Goal: Task Accomplishment & Management: Use online tool/utility

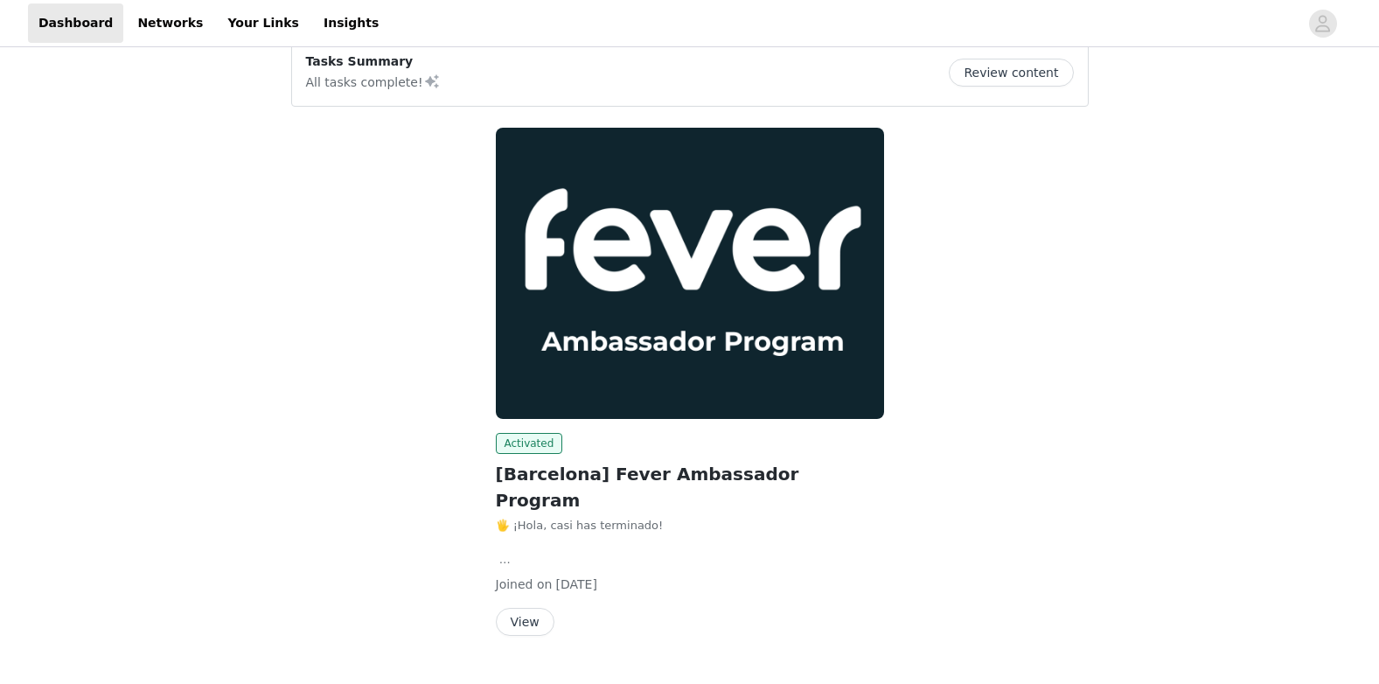
scroll to position [41, 0]
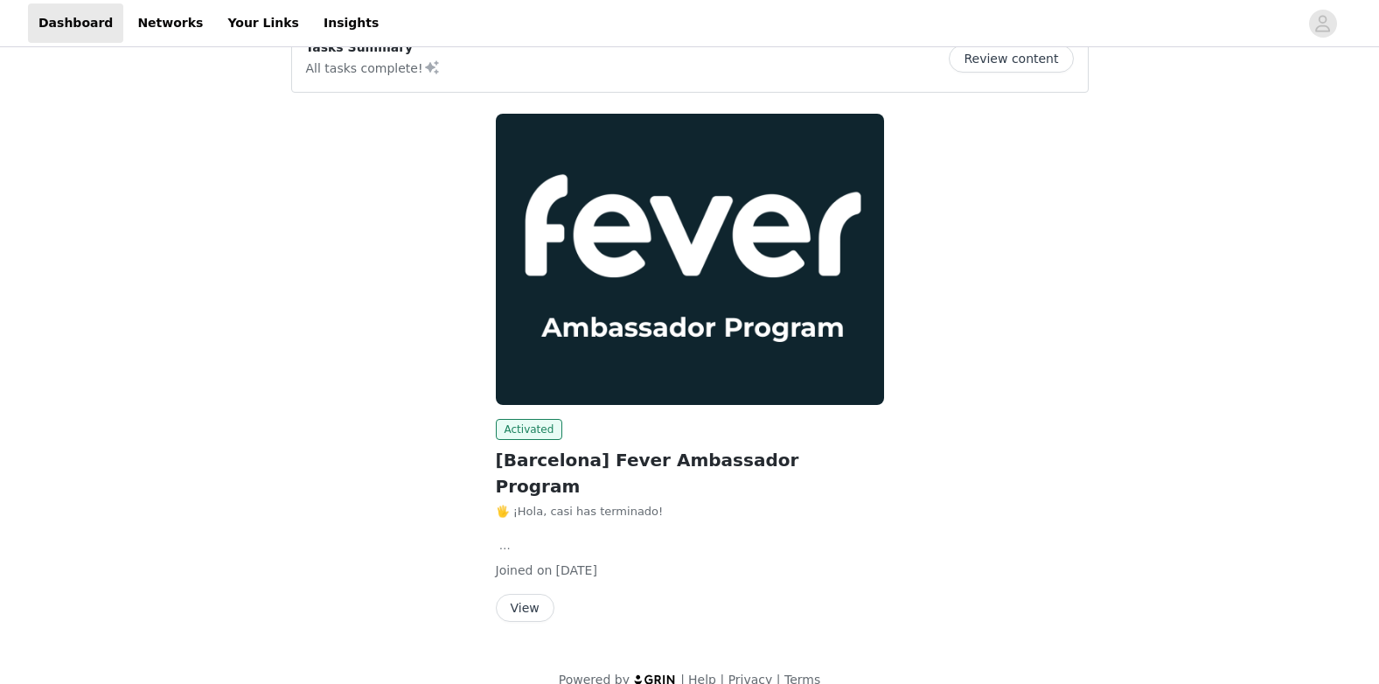
click at [523, 594] on button "View" at bounding box center [525, 608] width 59 height 28
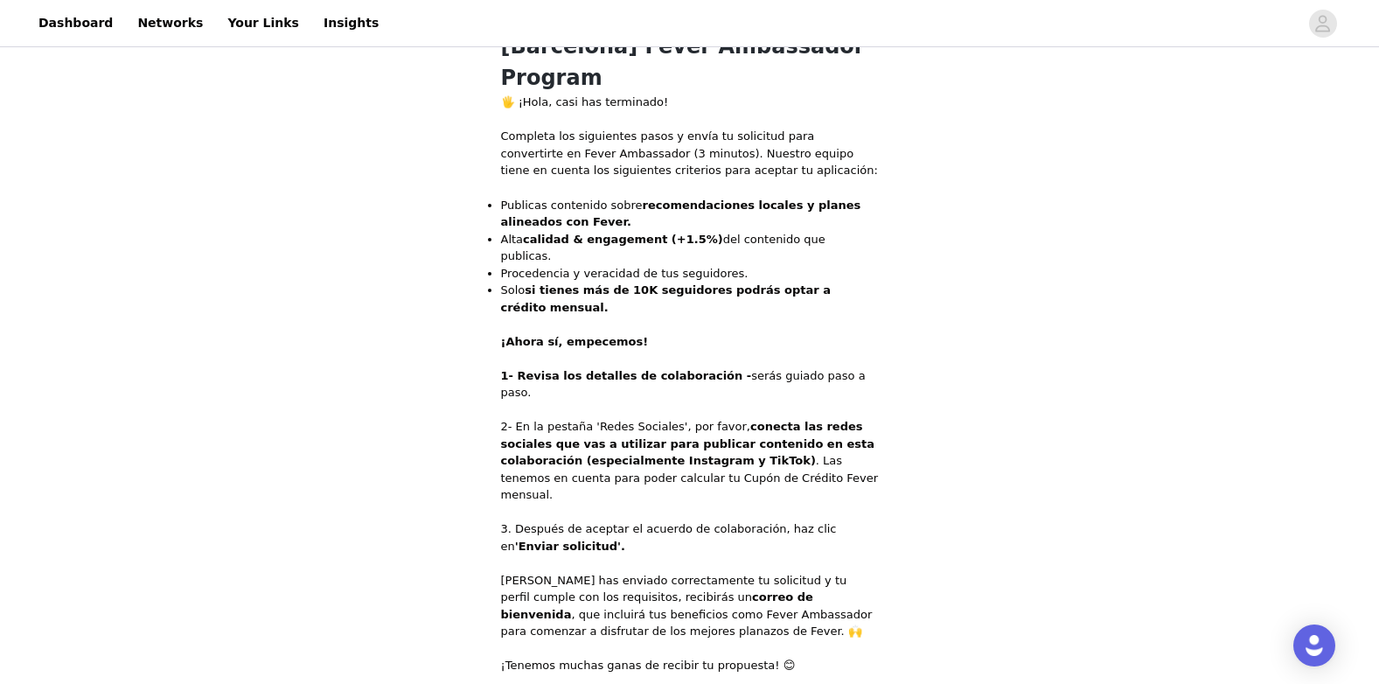
scroll to position [875, 0]
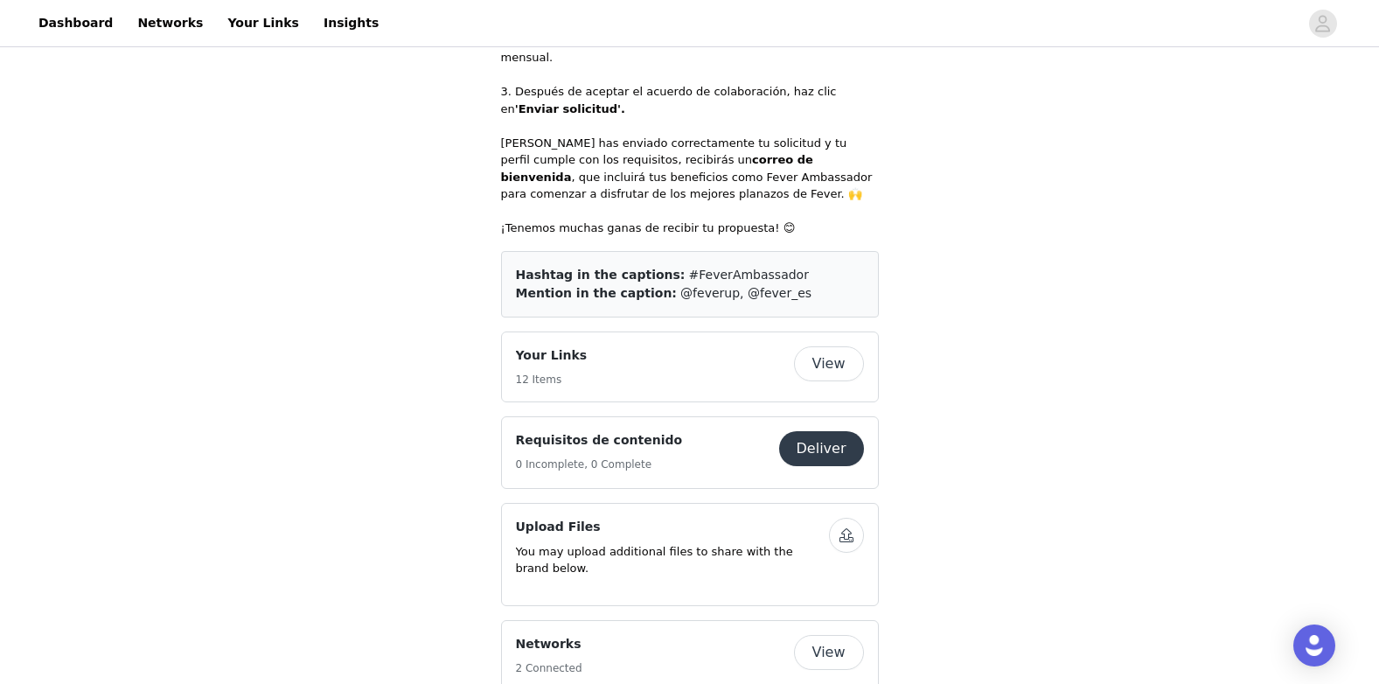
click at [849, 346] on button "View" at bounding box center [829, 363] width 70 height 35
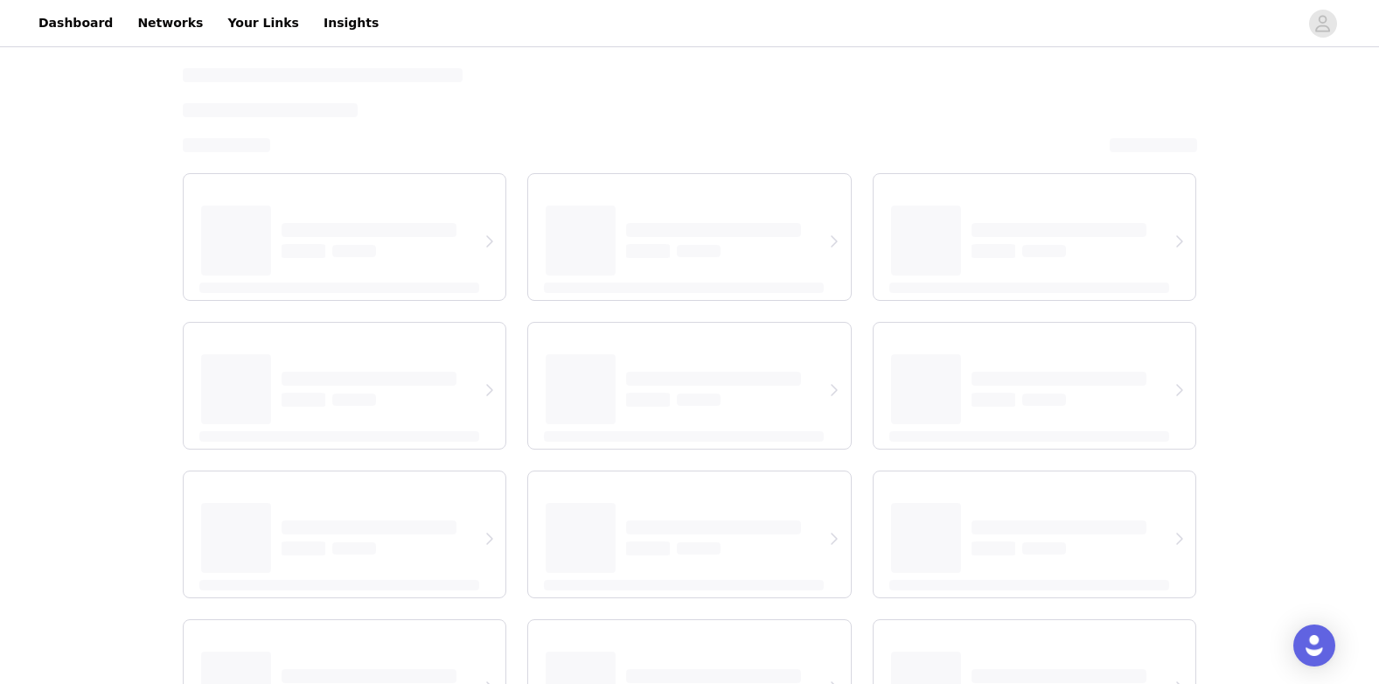
select select "12"
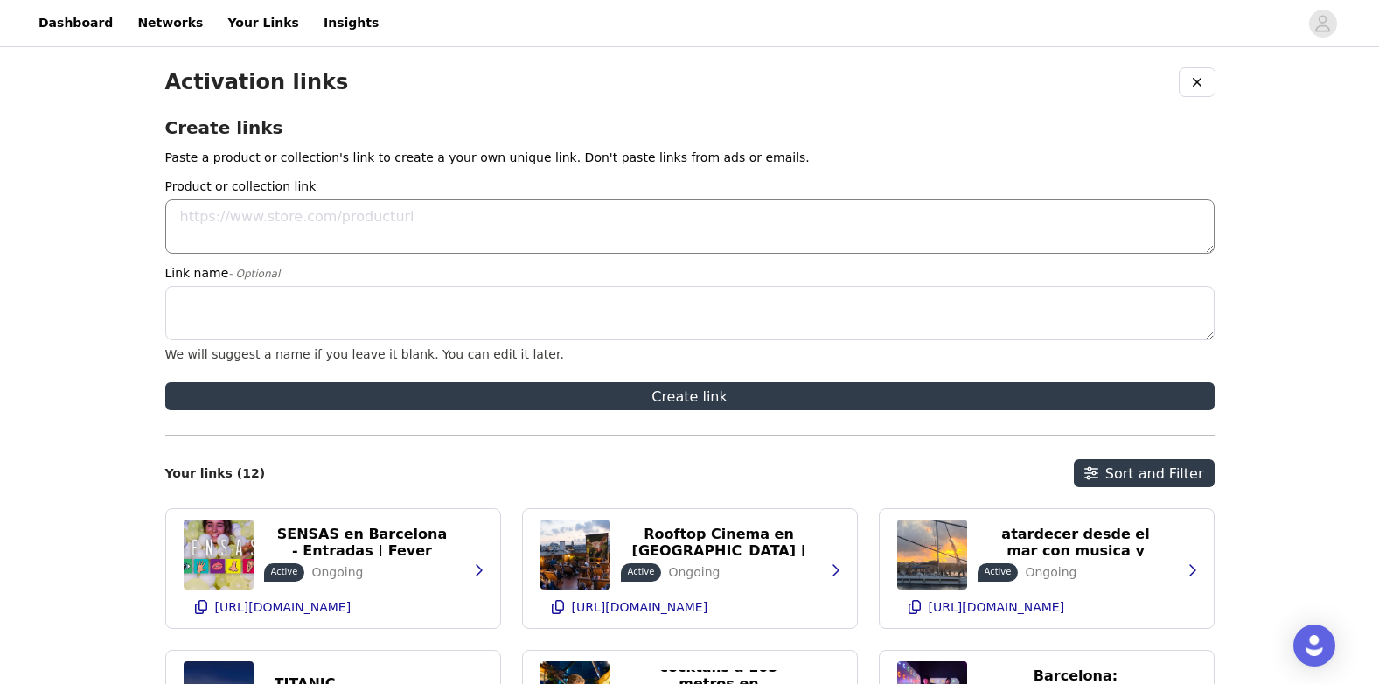
click at [267, 217] on textarea "Product or collection link" at bounding box center [690, 226] width 1050 height 54
paste textarea "[URL][DOMAIN_NAME]"
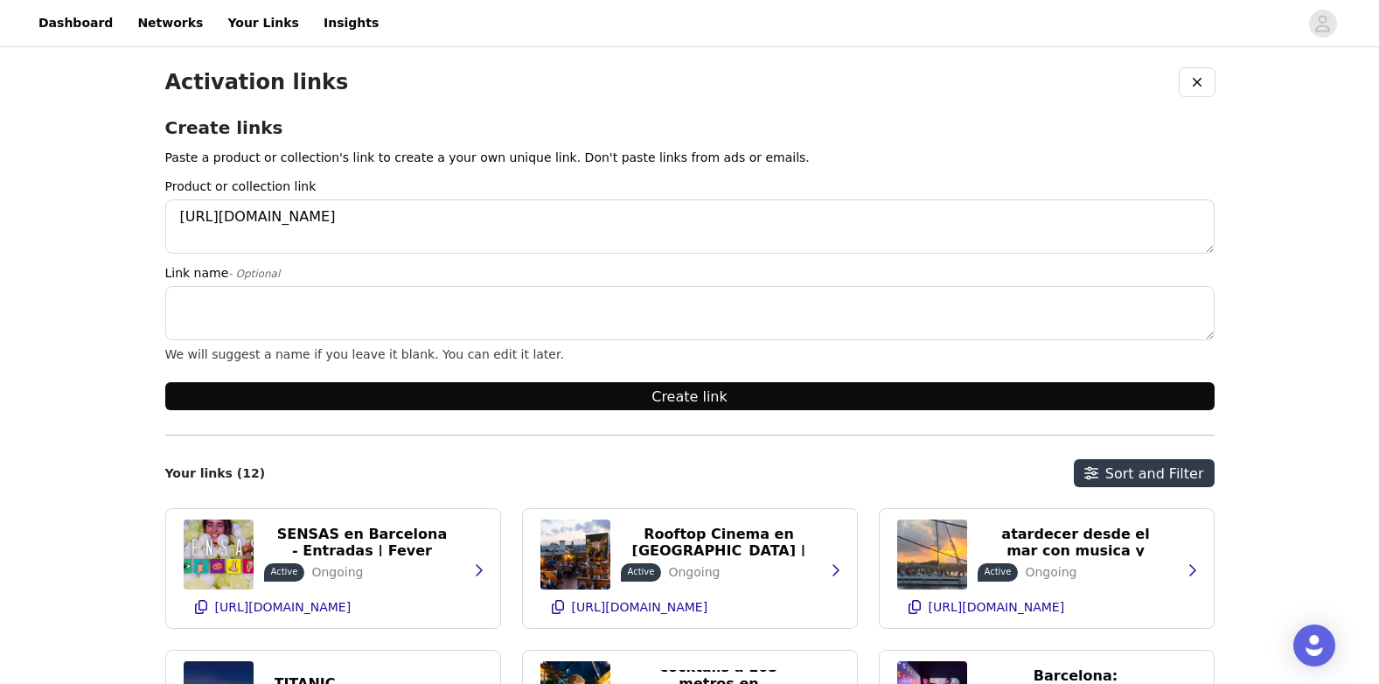
type textarea "[URL][DOMAIN_NAME]"
click at [617, 393] on button "Create link" at bounding box center [690, 396] width 1050 height 28
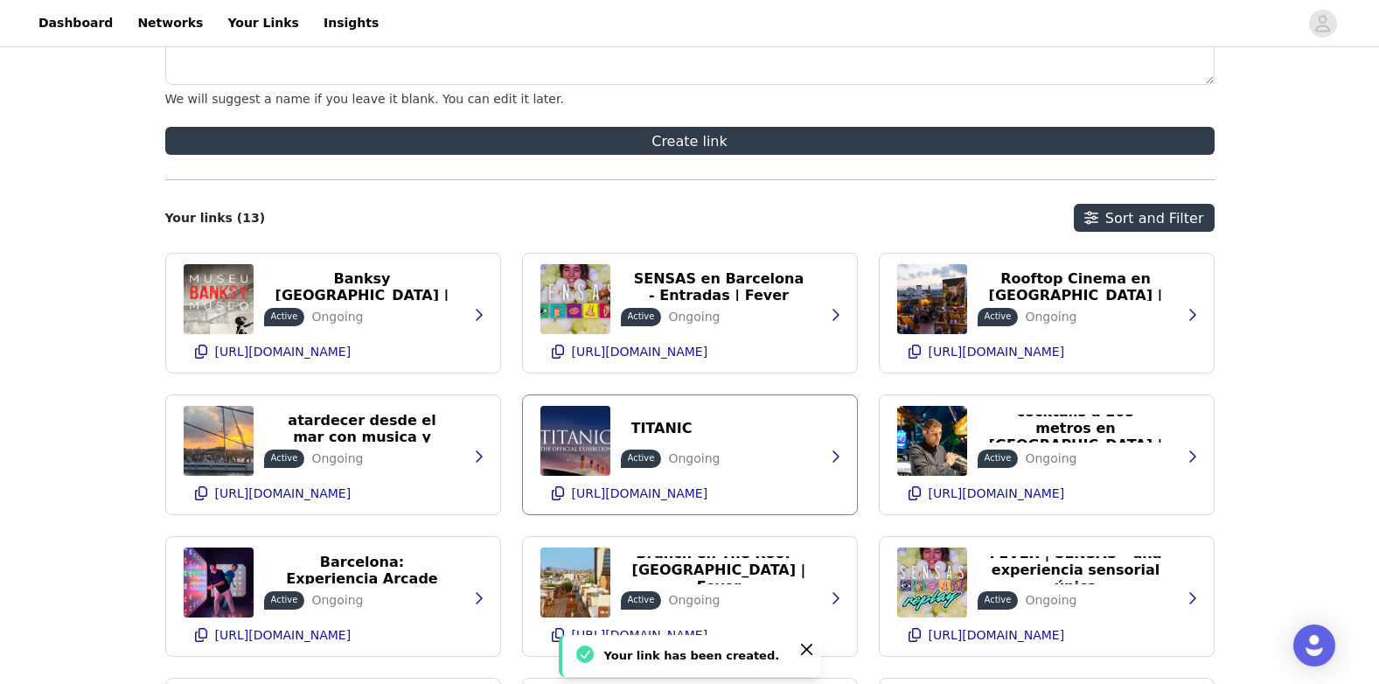
scroll to position [227, 0]
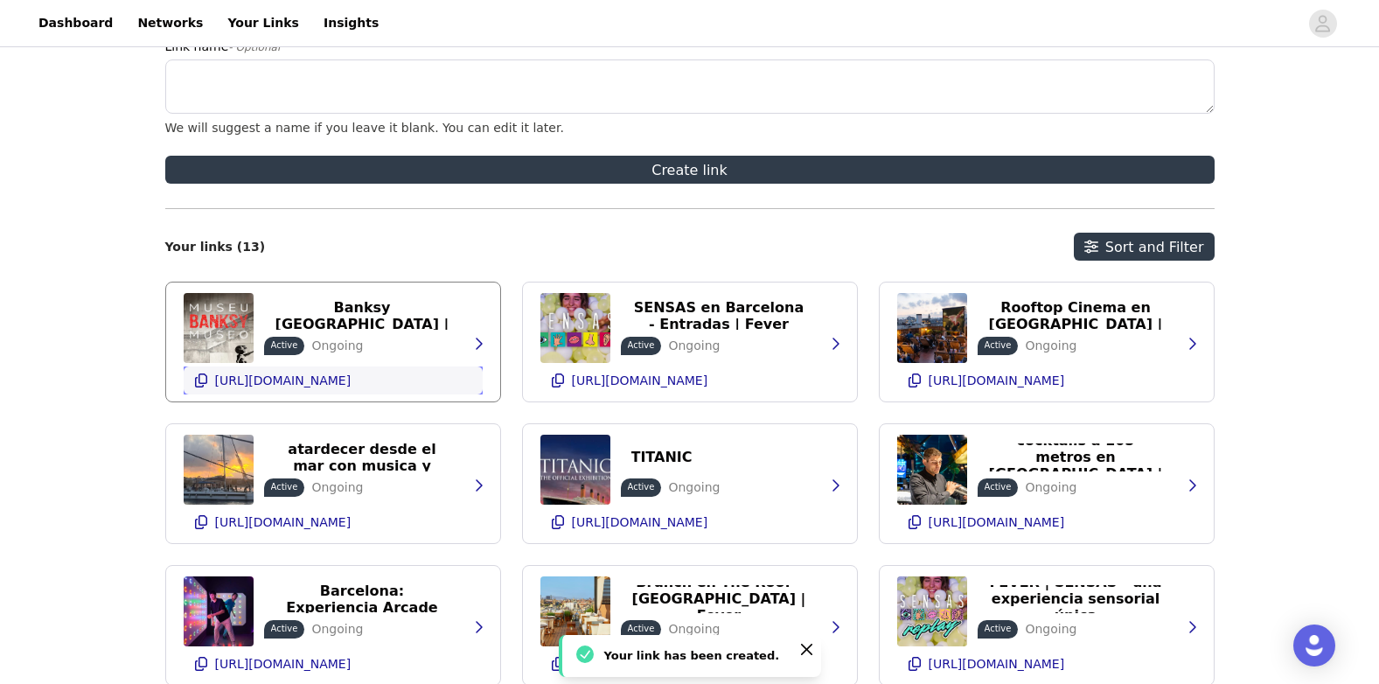
click at [195, 382] on icon "button" at bounding box center [201, 380] width 12 height 14
